Goal: Task Accomplishment & Management: Complete application form

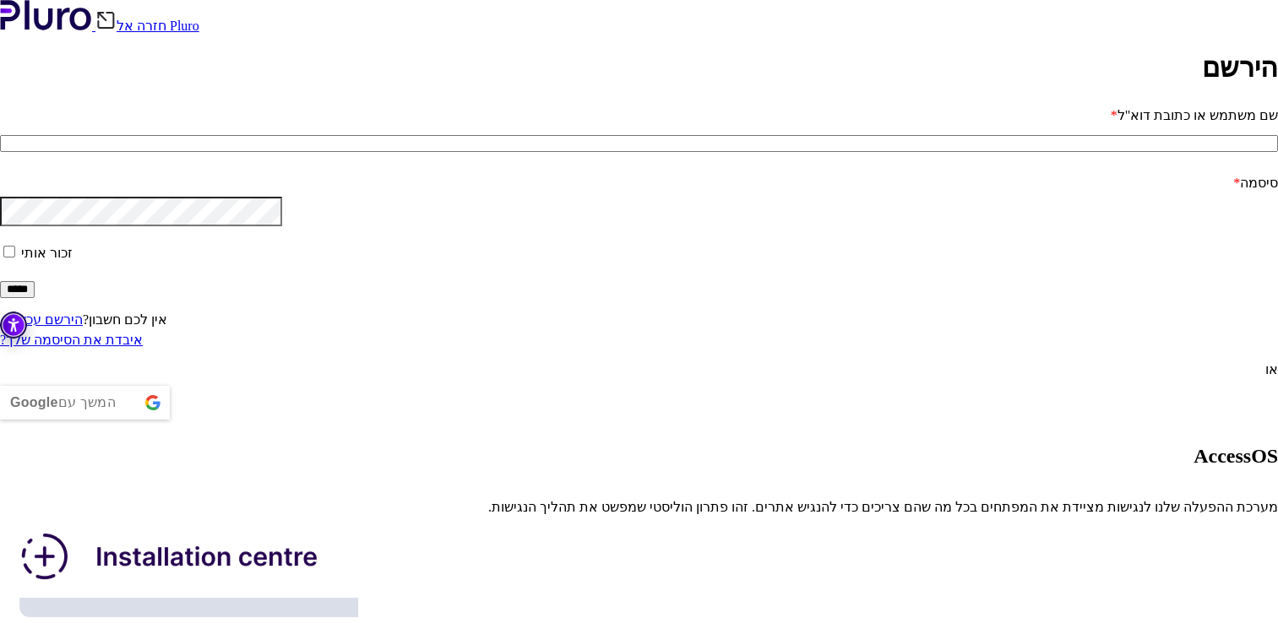
click at [327, 152] on input "שם משתמש או כתובת דוא"ל *" at bounding box center [639, 143] width 1278 height 17
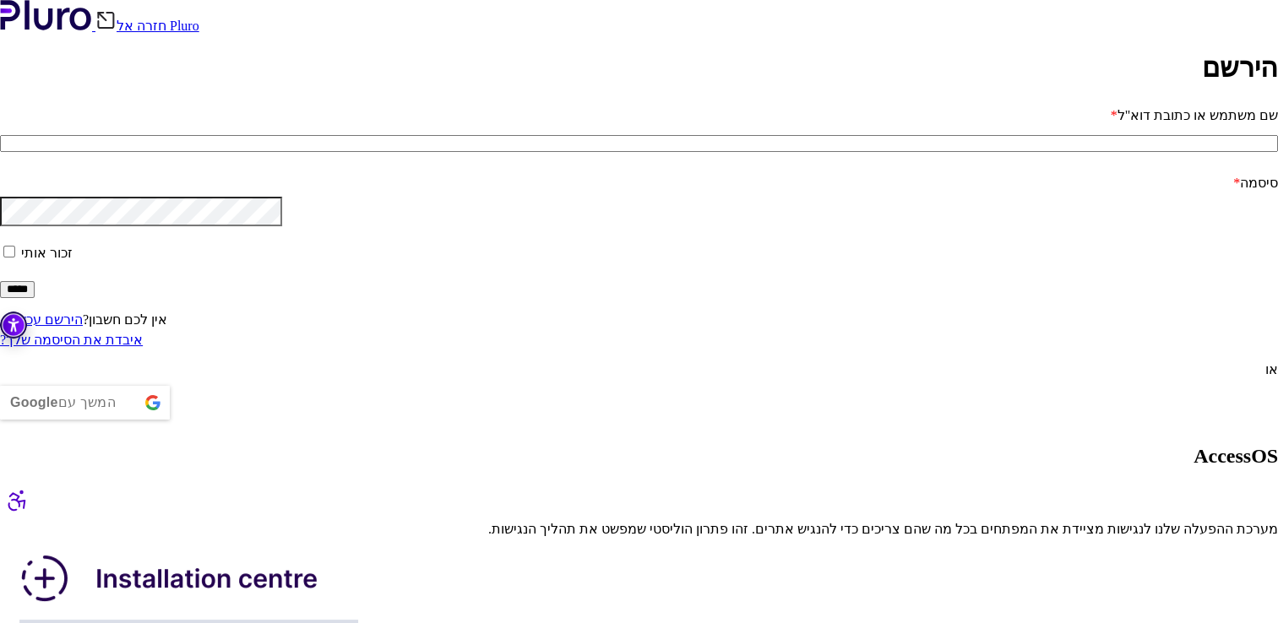
type input "******"
click at [83, 327] on link "הירשם עכשיו »" at bounding box center [41, 320] width 83 height 14
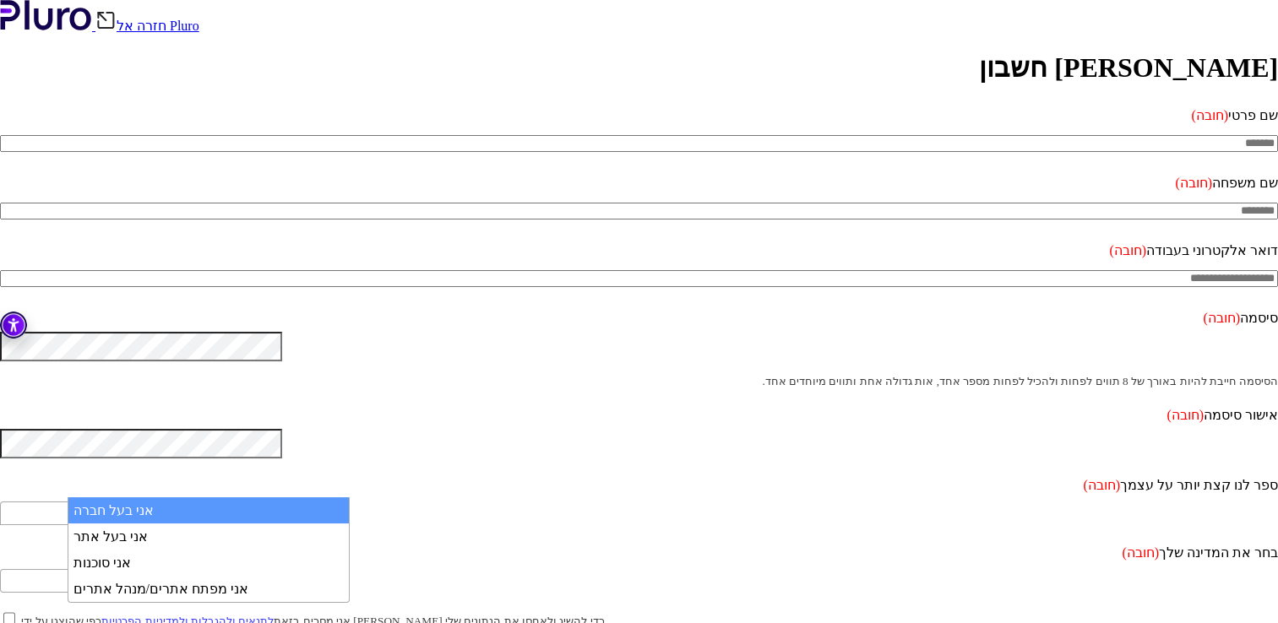
click at [276, 512] on b at bounding box center [272, 514] width 7 height 4
